Goal: Check status: Check status

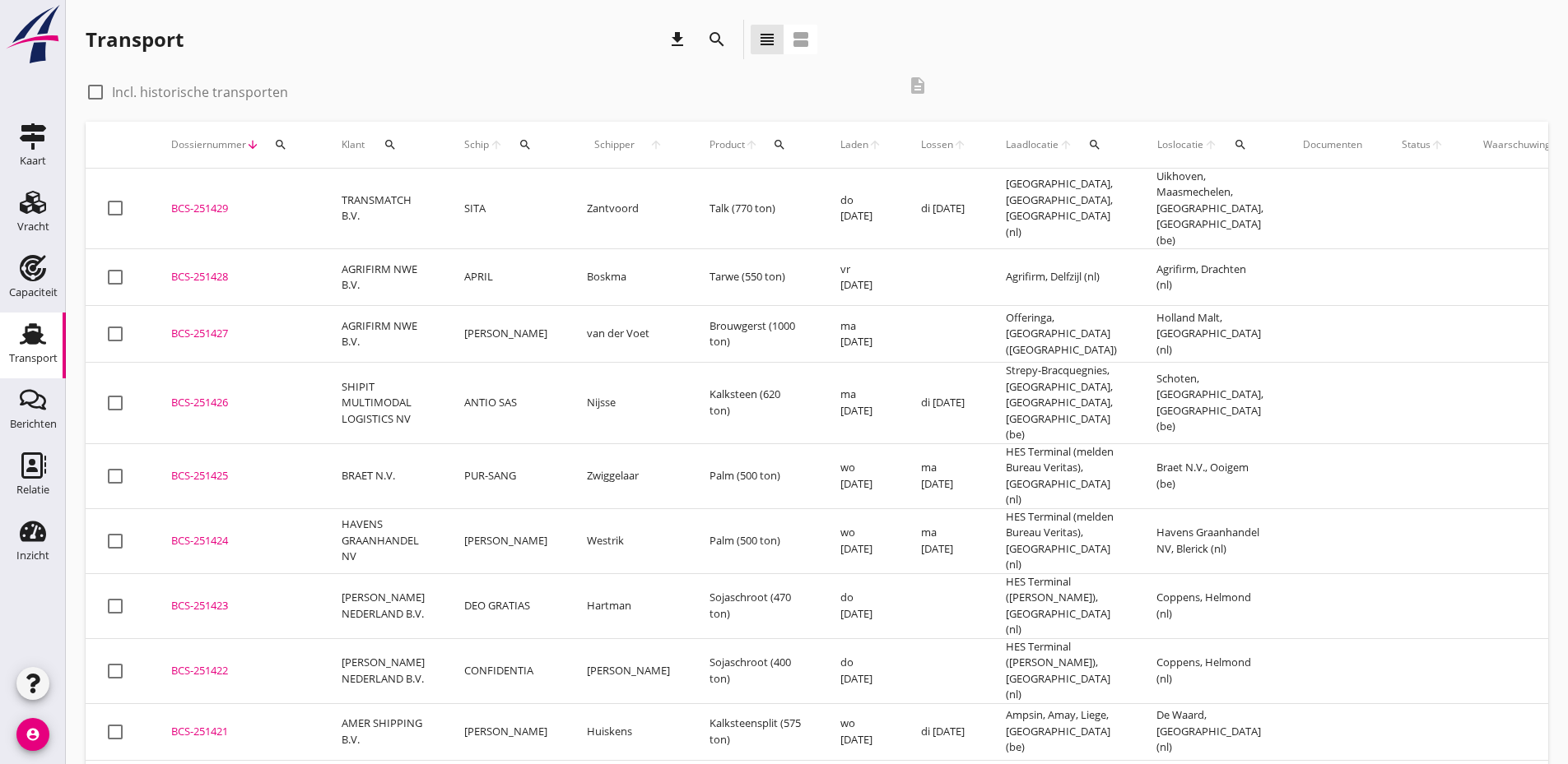
drag, startPoint x: 98, startPoint y: 91, endPoint x: 115, endPoint y: 94, distance: 17.3
click at [98, 90] on div at bounding box center [95, 91] width 28 height 28
checkbox input "true"
click at [278, 148] on icon "search" at bounding box center [280, 145] width 13 height 13
click at [315, 199] on input "Zoeken op dossiernummer..." at bounding box center [358, 192] width 171 height 27
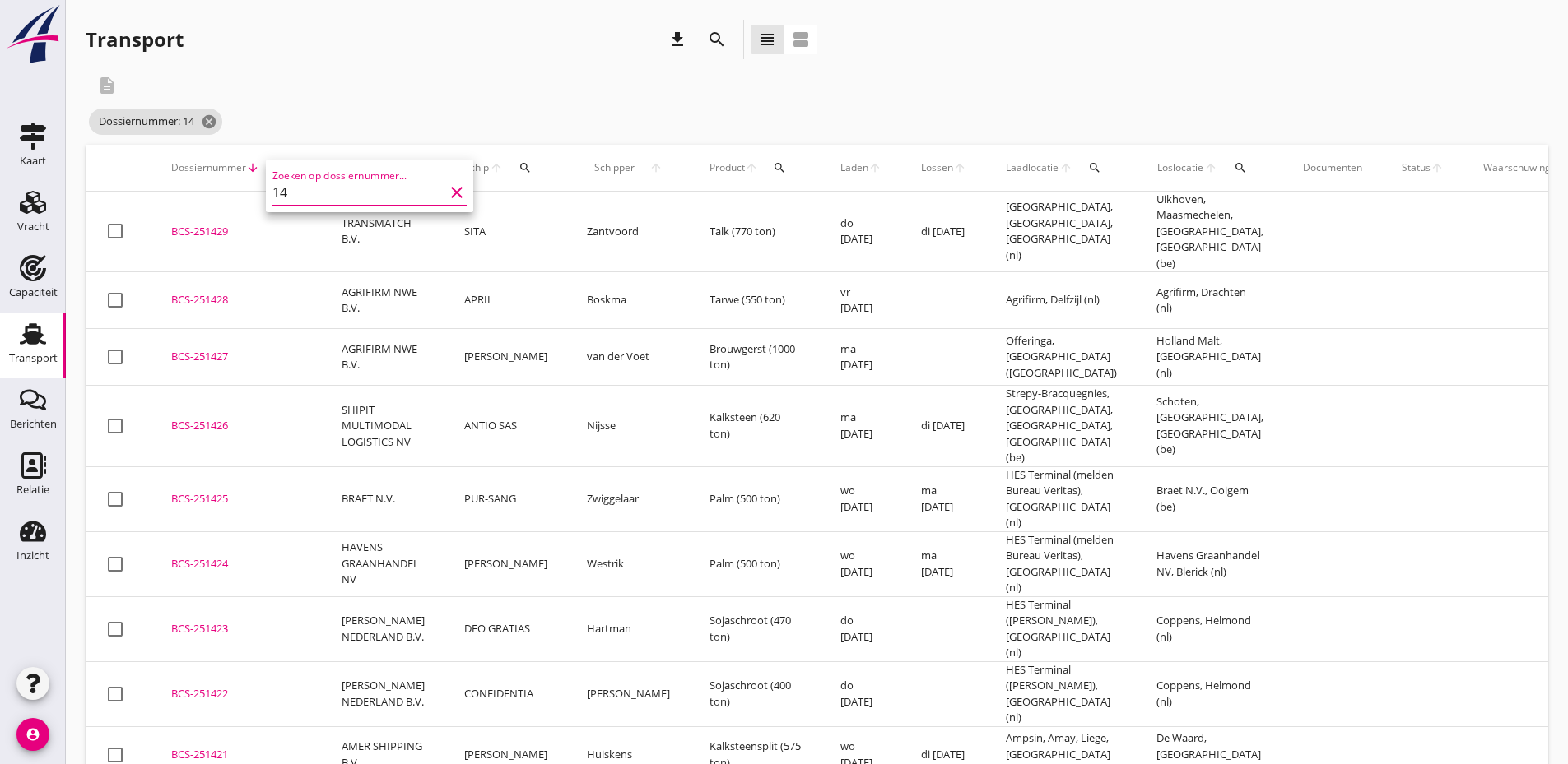
type input "1"
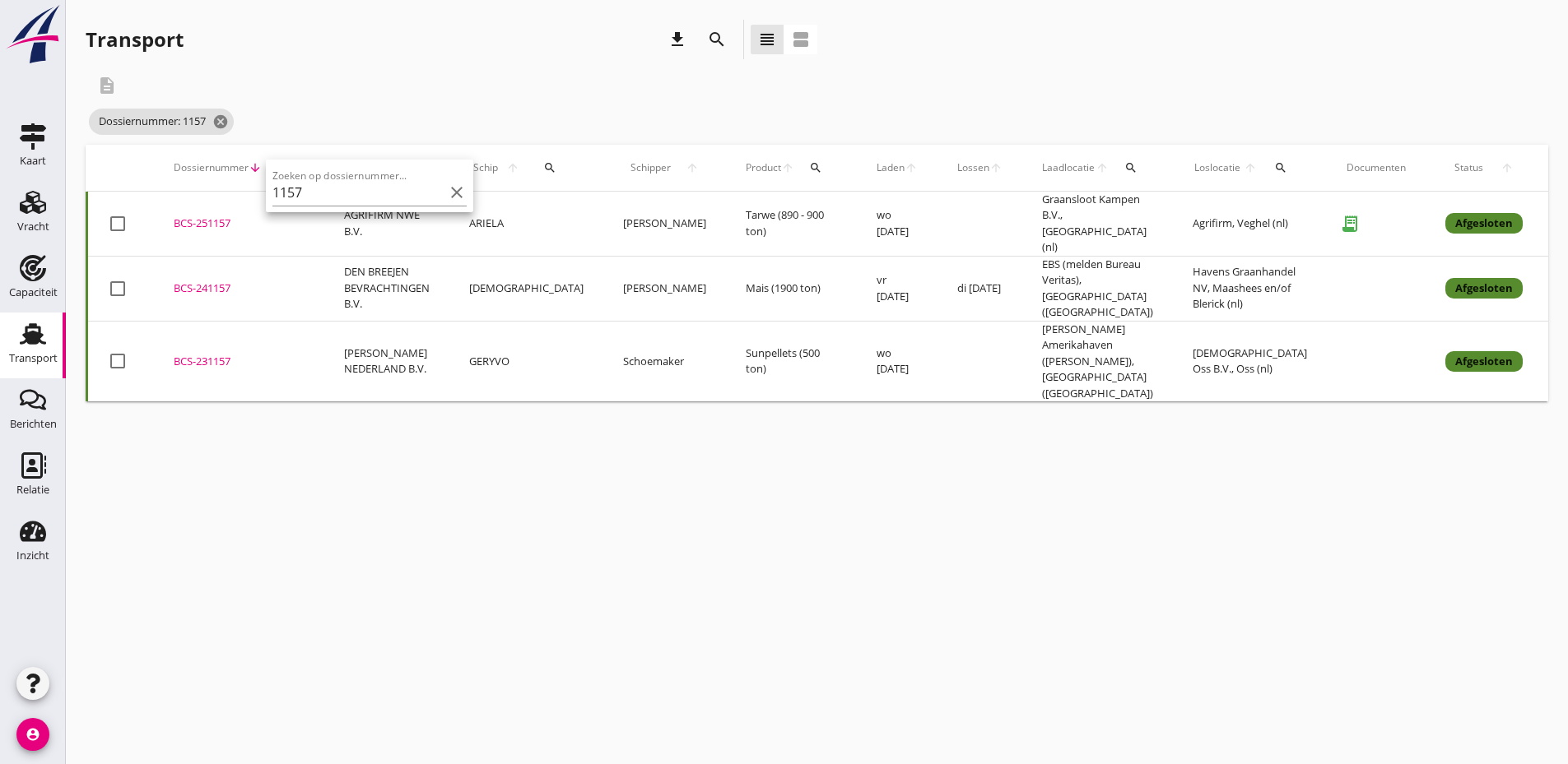
click at [427, 80] on div "description" at bounding box center [513, 86] width 854 height 39
click at [279, 169] on icon "search" at bounding box center [282, 167] width 13 height 13
click at [317, 225] on input "1157" at bounding box center [360, 215] width 171 height 27
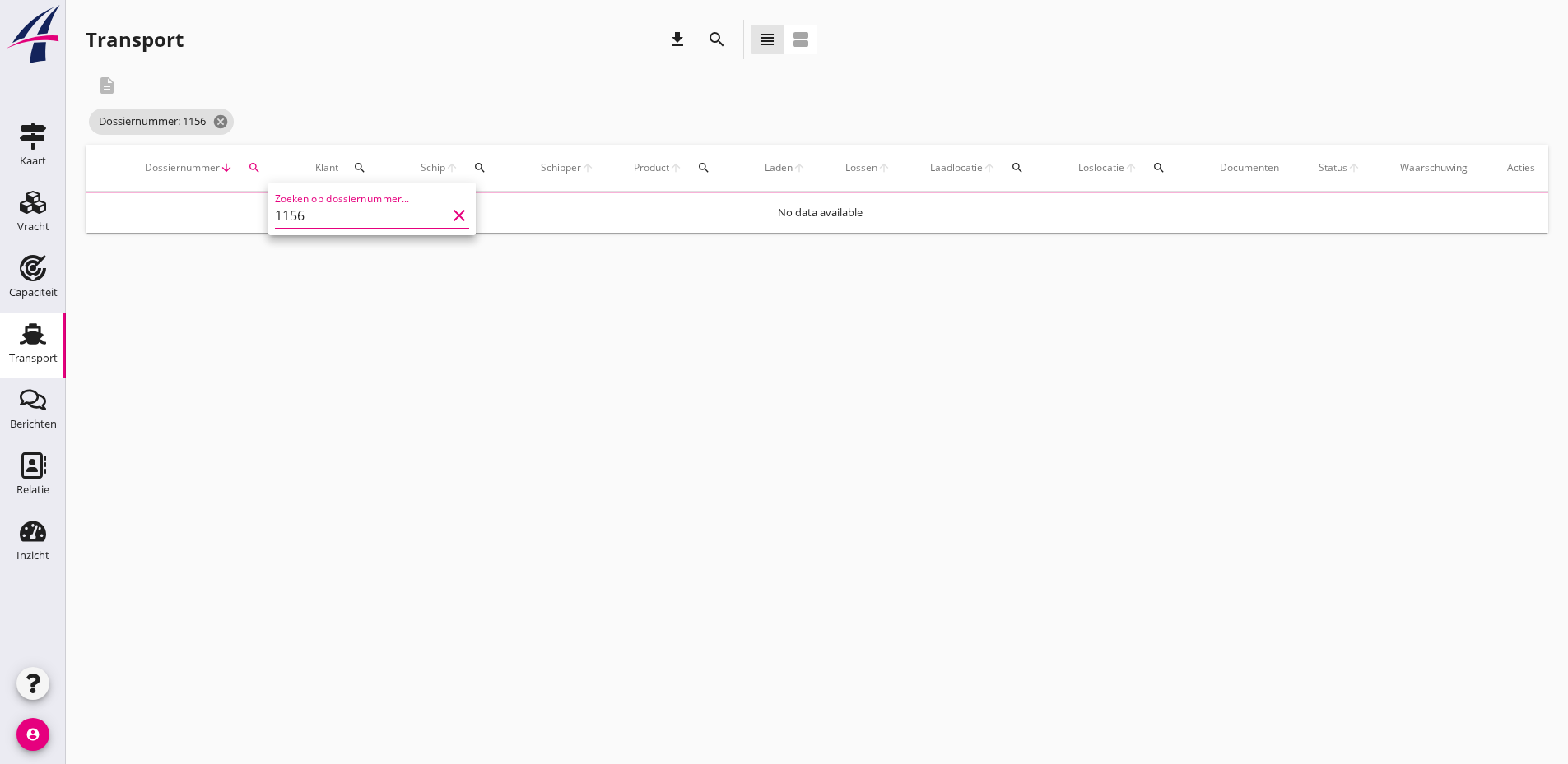
type input "1156"
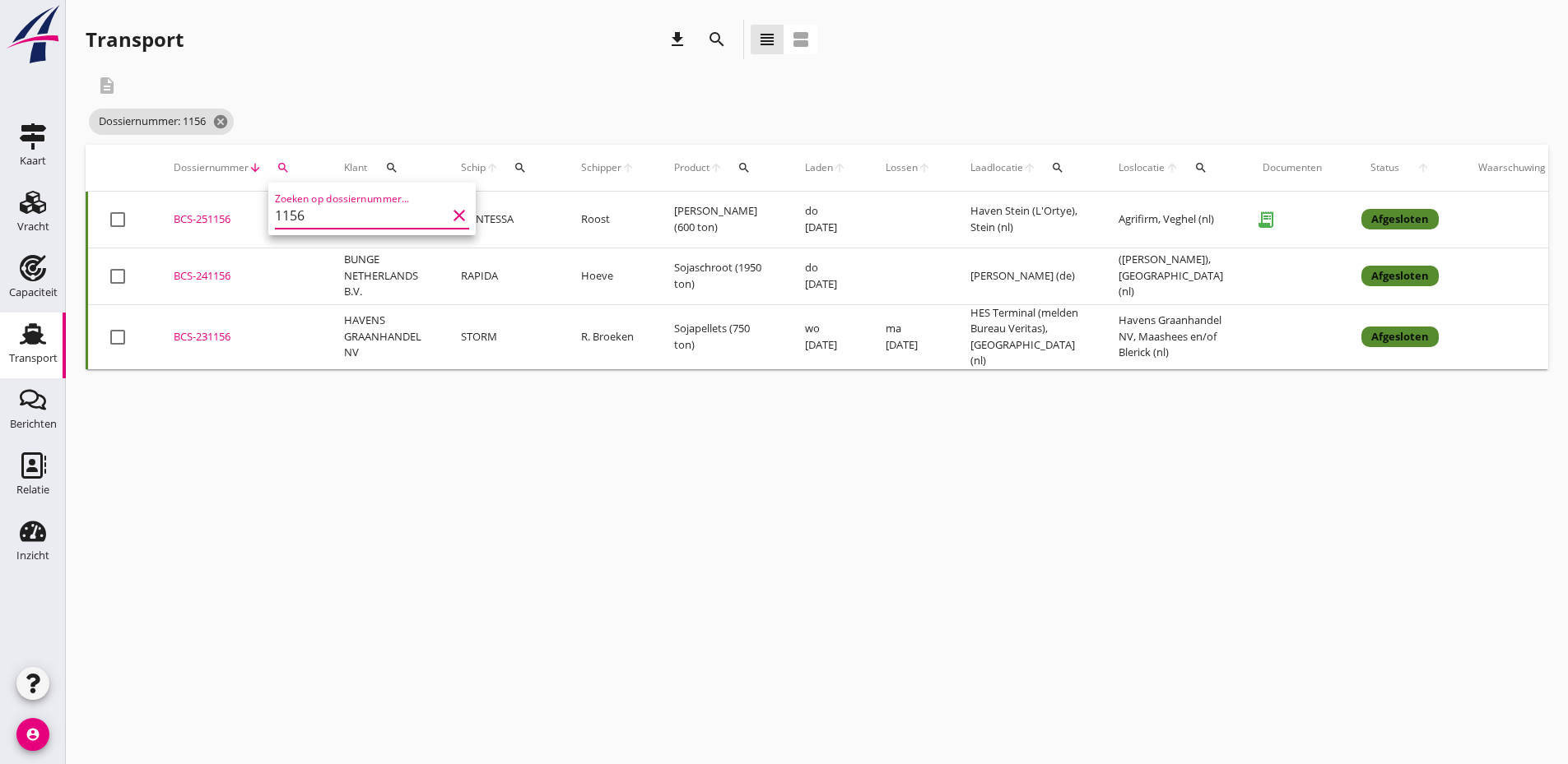
click at [399, 93] on div "description" at bounding box center [513, 86] width 854 height 39
